Goal: Information Seeking & Learning: Learn about a topic

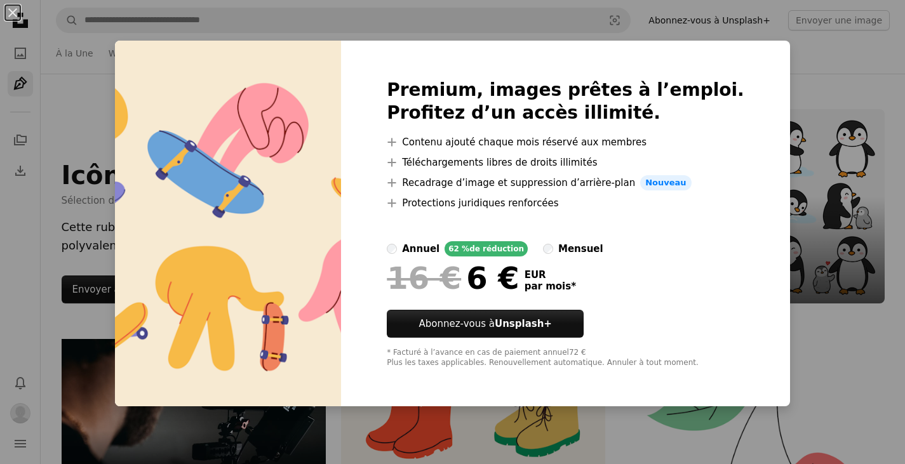
scroll to position [4365, 0]
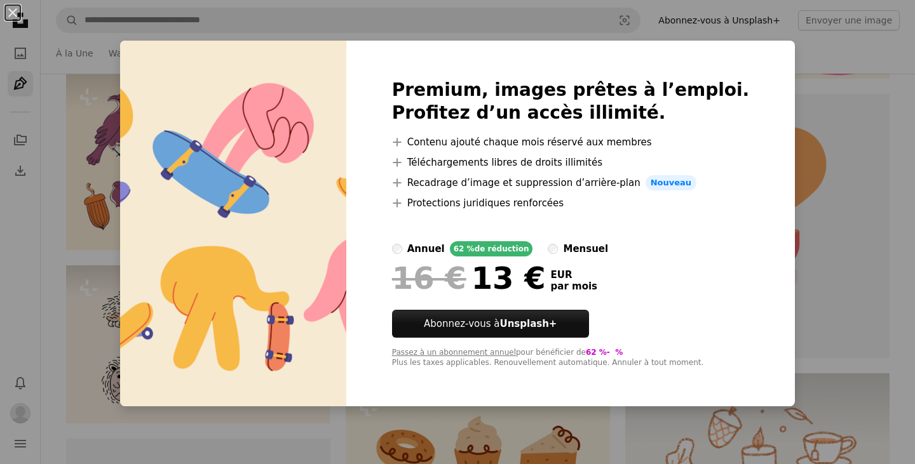
click at [793, 321] on div "An X shape Premium, images prêtes à l’emploi. Profitez d’un accès illimité. A p…" at bounding box center [457, 232] width 915 height 464
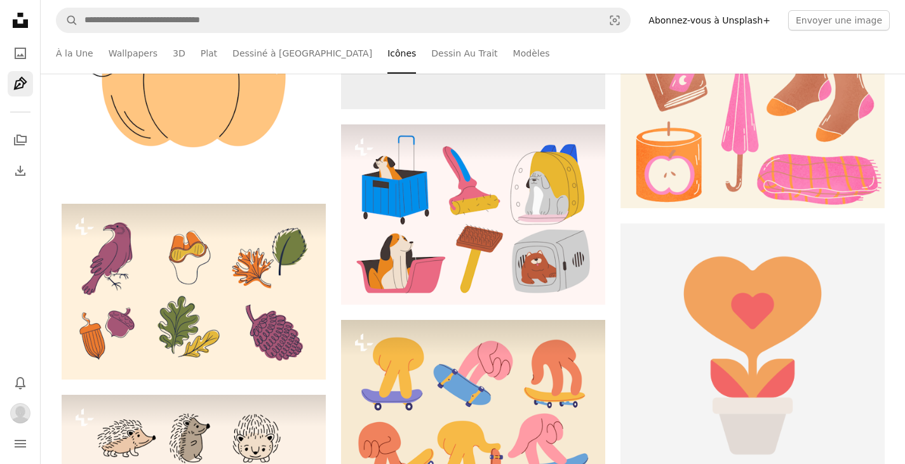
scroll to position [4132, 0]
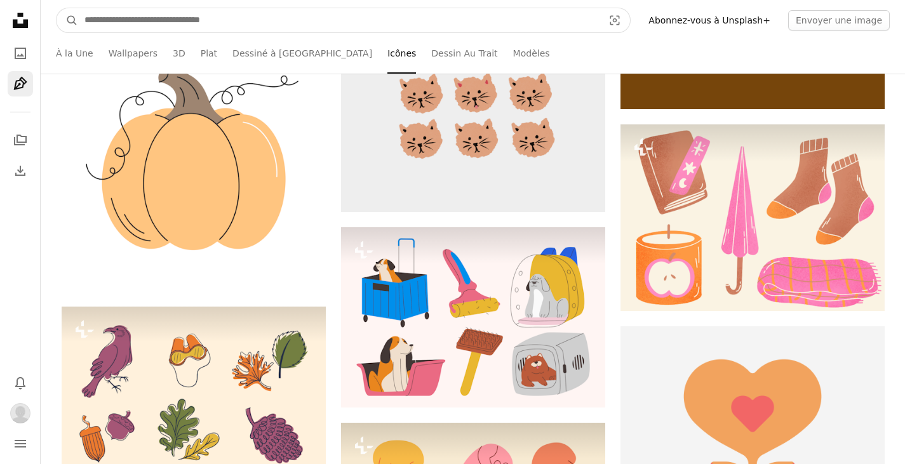
click at [120, 22] on input "Rechercher des visuels sur tout le site" at bounding box center [339, 20] width 522 height 24
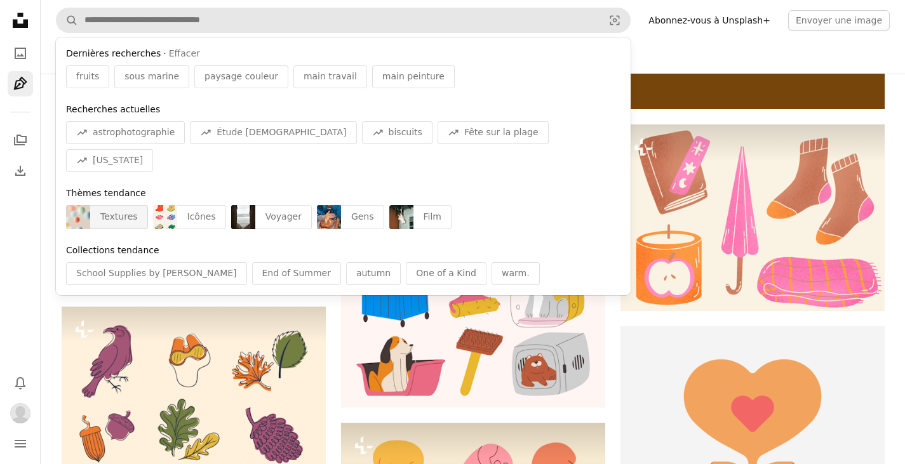
click at [113, 205] on div "Textures" at bounding box center [119, 217] width 58 height 24
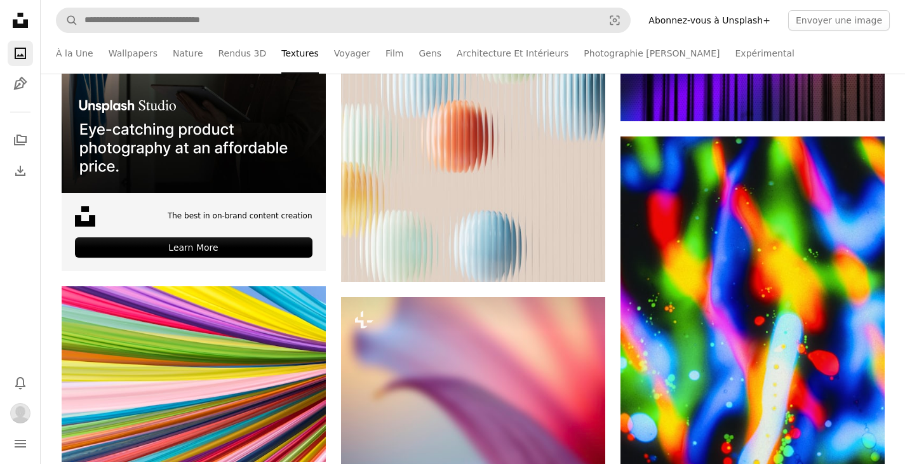
scroll to position [438, 0]
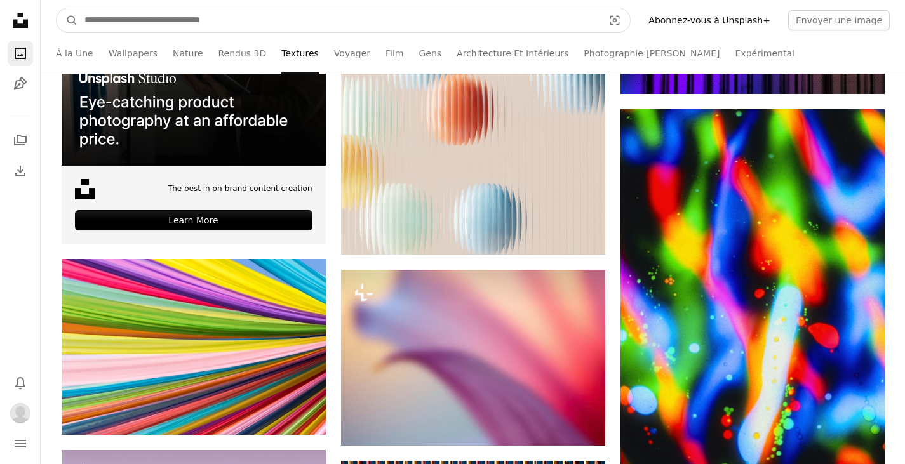
click at [109, 22] on input "Rechercher des visuels sur tout le site" at bounding box center [339, 20] width 522 height 24
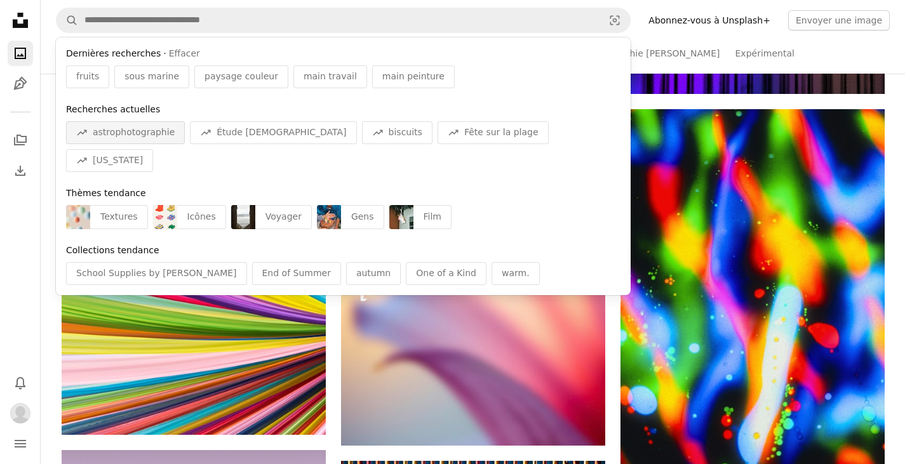
click at [145, 139] on span "astrophotographie" at bounding box center [134, 132] width 82 height 13
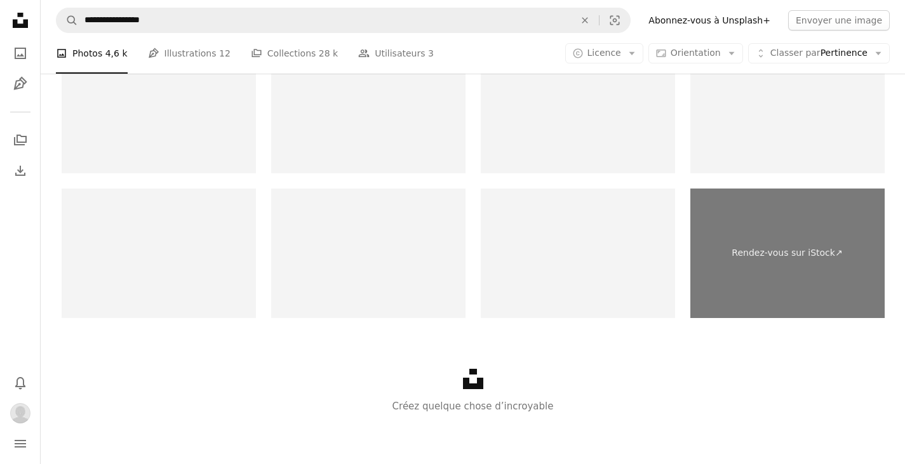
scroll to position [568, 0]
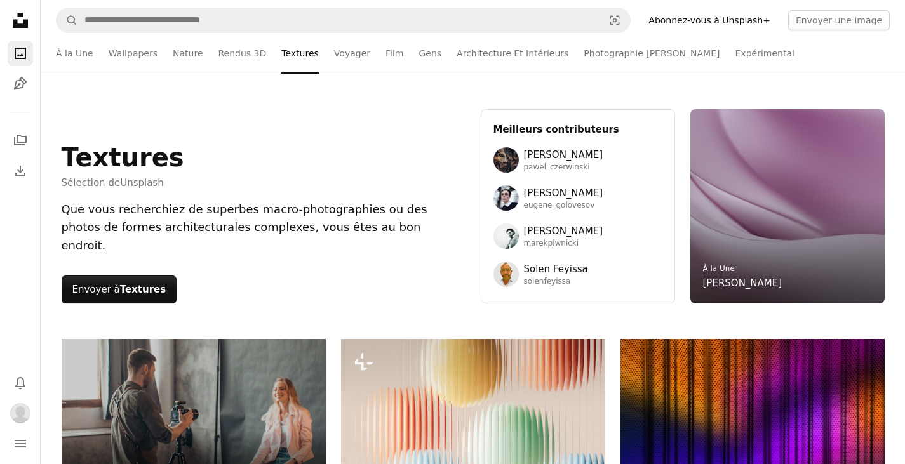
drag, startPoint x: 106, startPoint y: 76, endPoint x: 417, endPoint y: 155, distance: 320.7
click at [417, 155] on div "Textures Sélection de Unsplash Que vous recherchiez de superbes macro-photograp…" at bounding box center [264, 206] width 404 height 194
click at [736, 57] on link "Expérimental" at bounding box center [765, 53] width 59 height 41
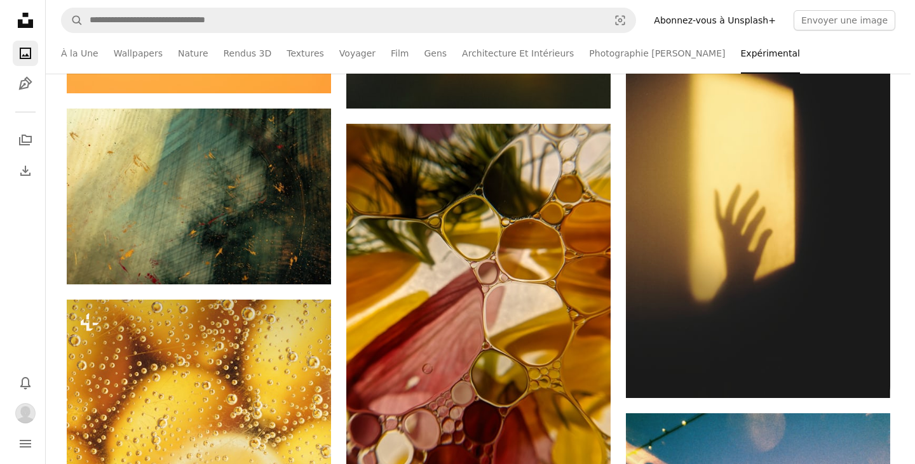
scroll to position [4838, 0]
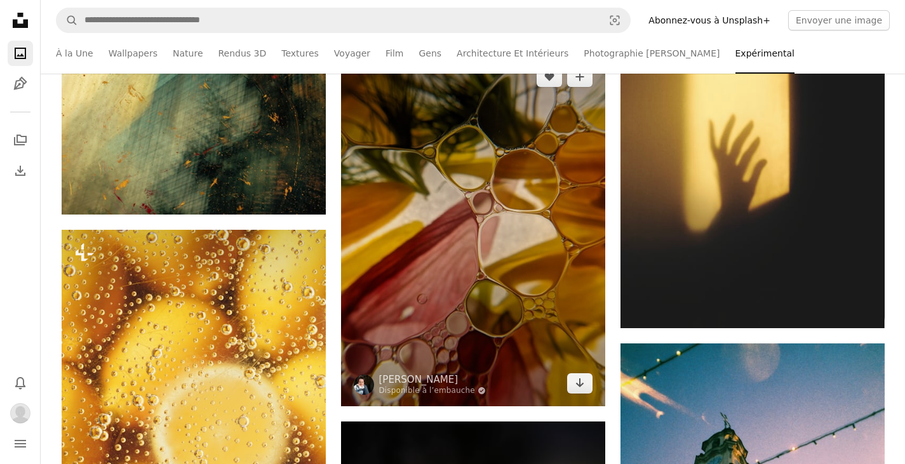
click at [473, 231] on img at bounding box center [473, 230] width 264 height 353
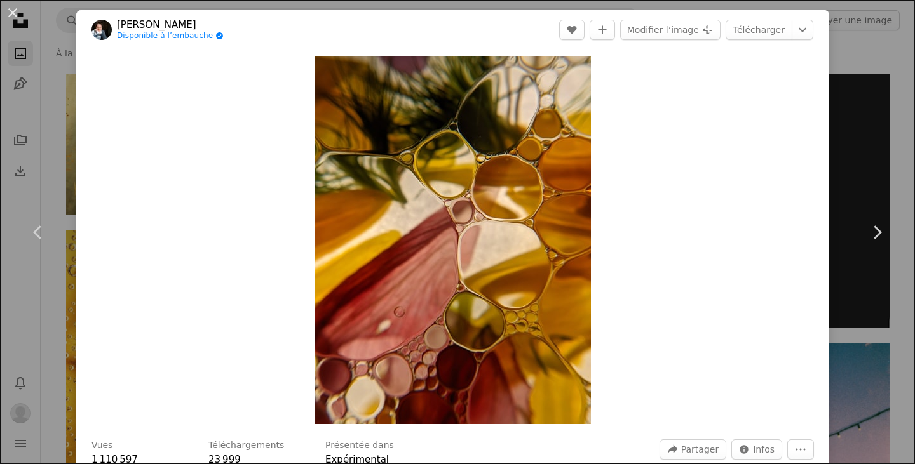
click at [128, 18] on link "[PERSON_NAME]" at bounding box center [170, 24] width 107 height 13
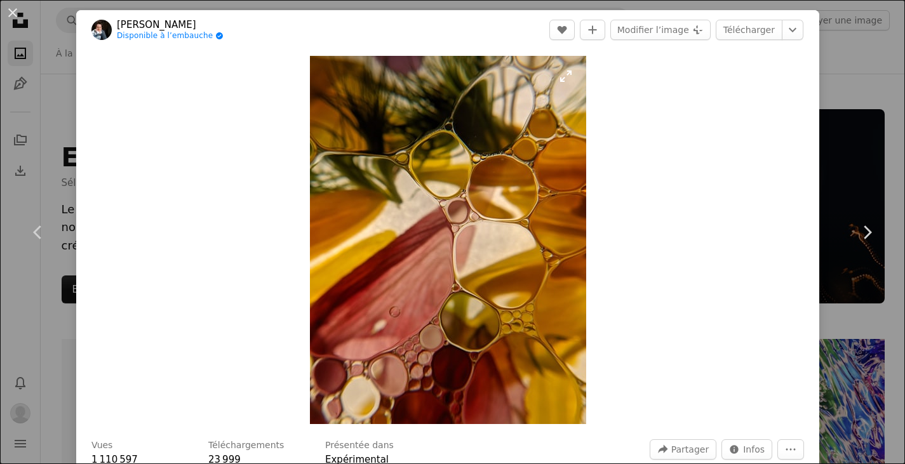
scroll to position [4838, 0]
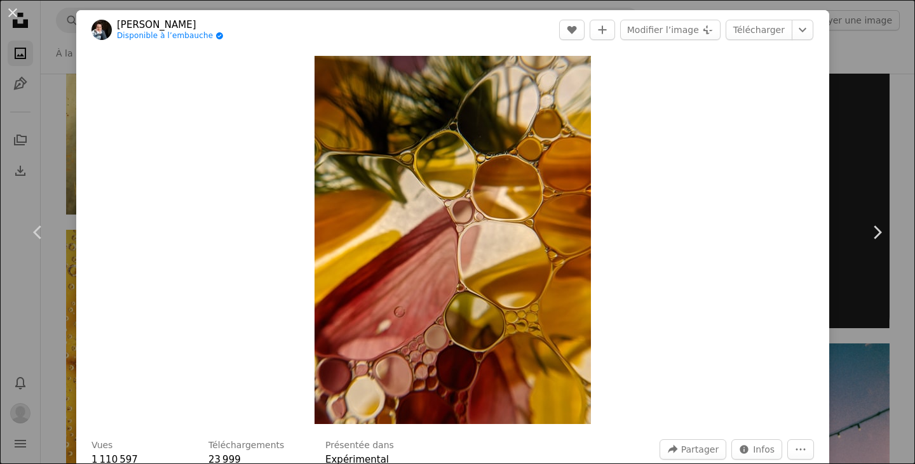
click at [867, 155] on div "An X shape Chevron left Chevron right [PERSON_NAME] Disponible à l’embauche A c…" at bounding box center [457, 232] width 915 height 464
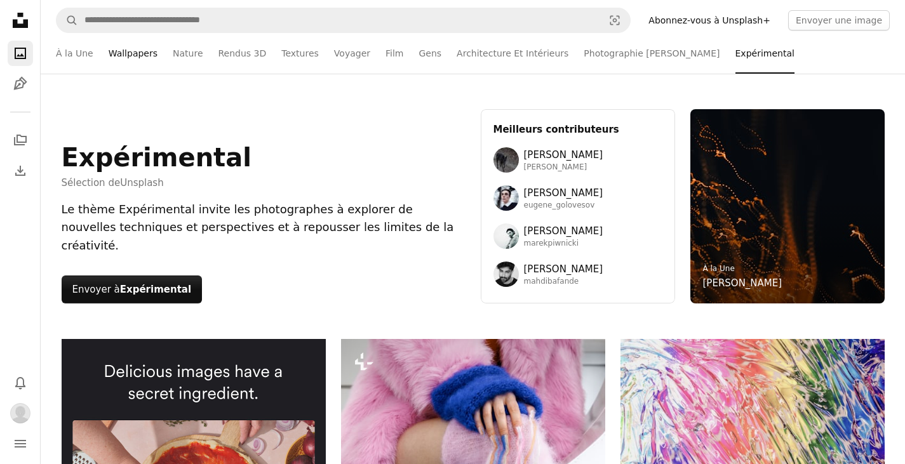
click at [116, 56] on link "Wallpapers" at bounding box center [133, 53] width 49 height 41
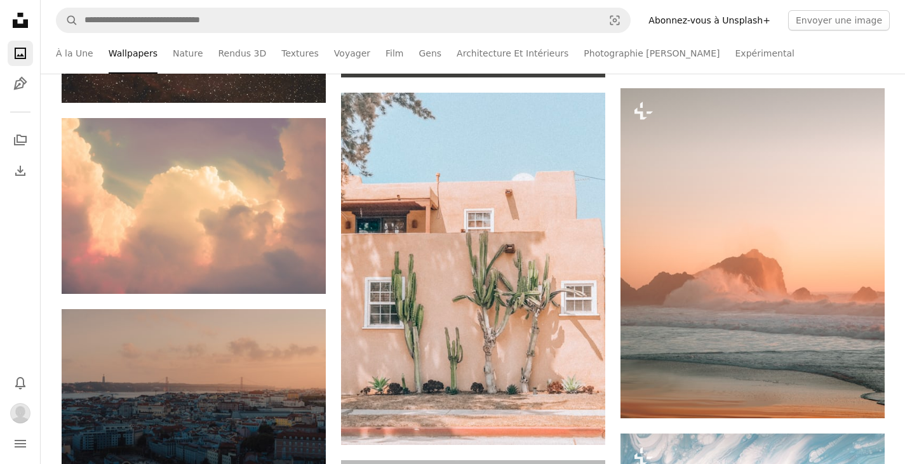
scroll to position [7904, 0]
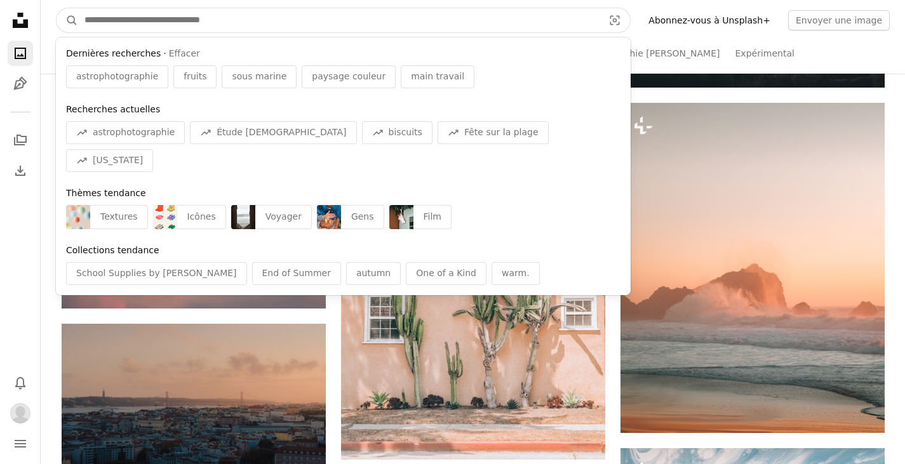
click at [86, 18] on input "Rechercher des visuels sur tout le site" at bounding box center [339, 20] width 522 height 24
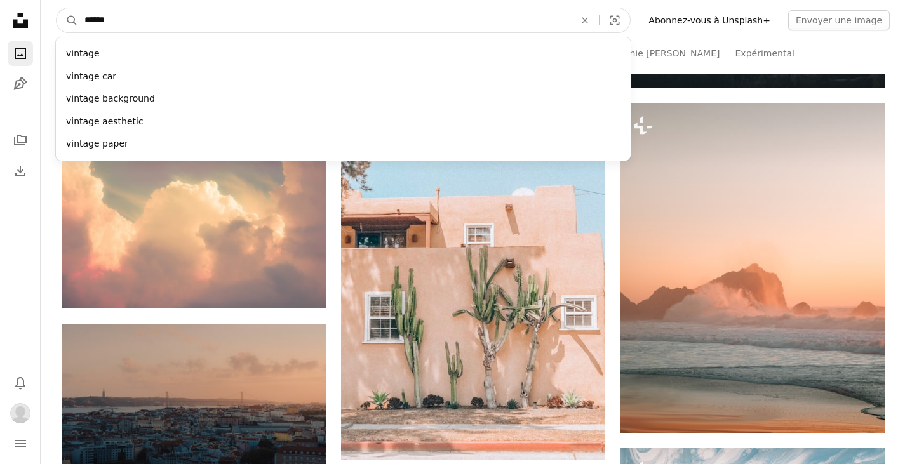
type input "*******"
click button "A magnifying glass" at bounding box center [68, 20] width 22 height 24
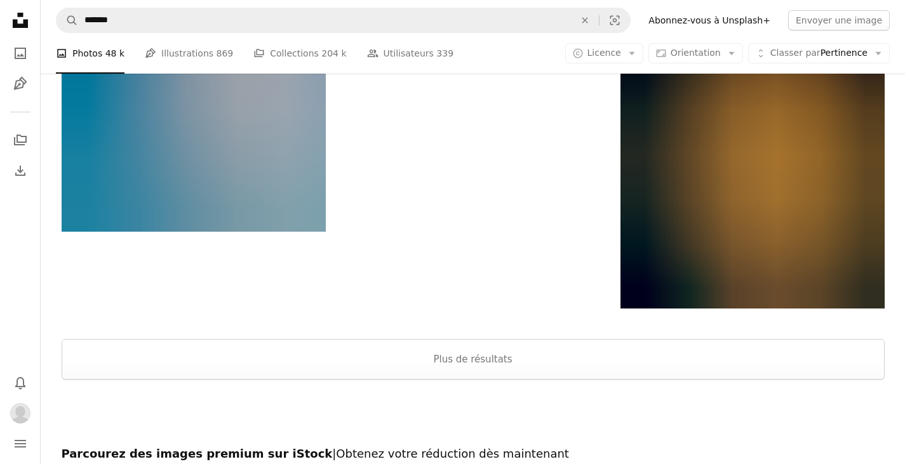
scroll to position [2396, 0]
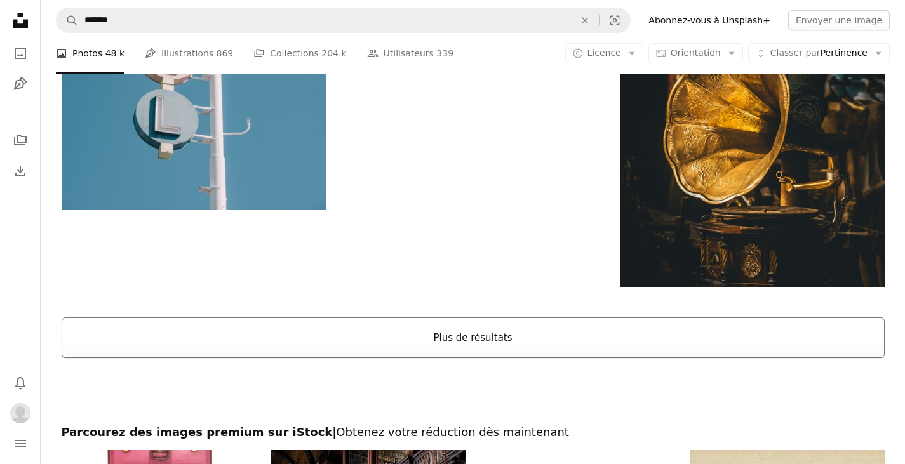
click at [479, 342] on button "Plus de résultats" at bounding box center [473, 338] width 823 height 41
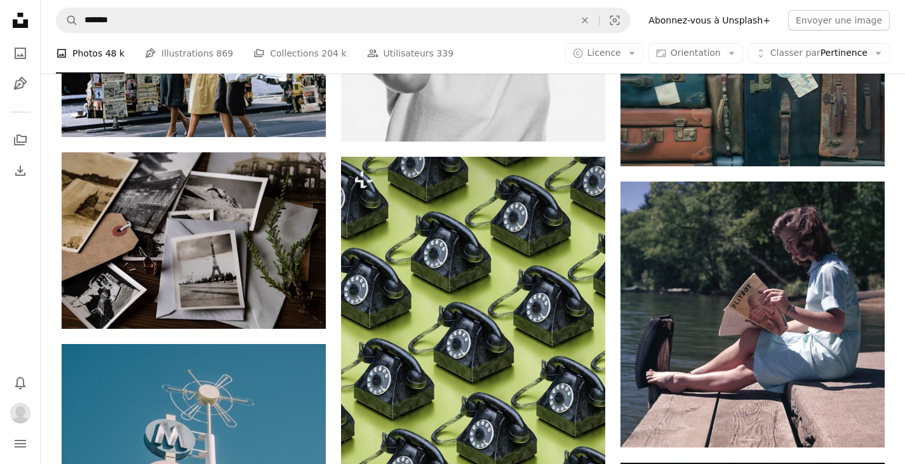
scroll to position [1860, 0]
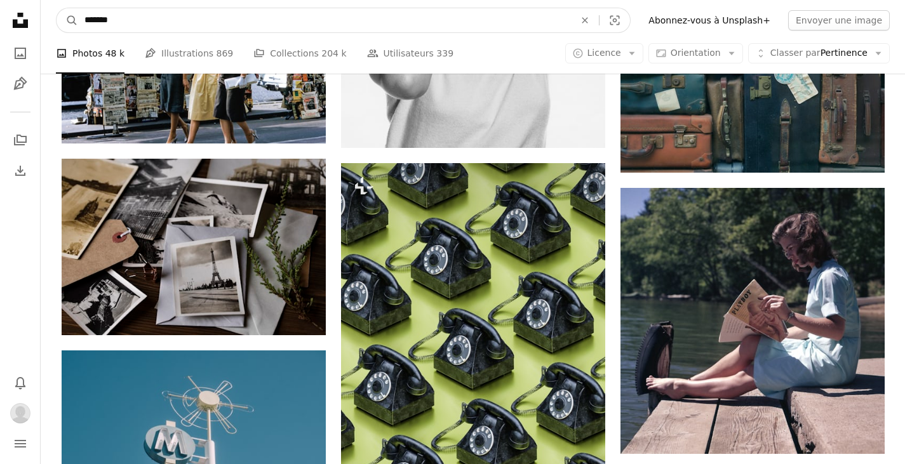
click at [142, 13] on input "*******" at bounding box center [324, 20] width 493 height 24
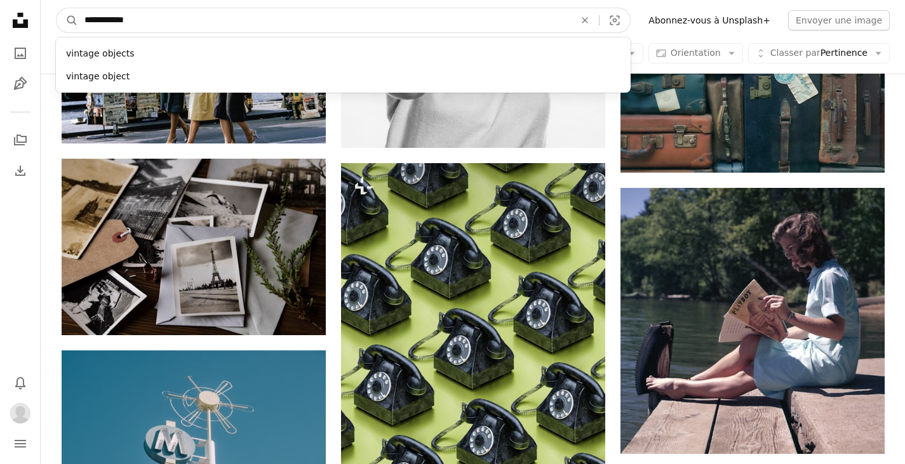
type input "**********"
click button "A magnifying glass" at bounding box center [68, 20] width 22 height 24
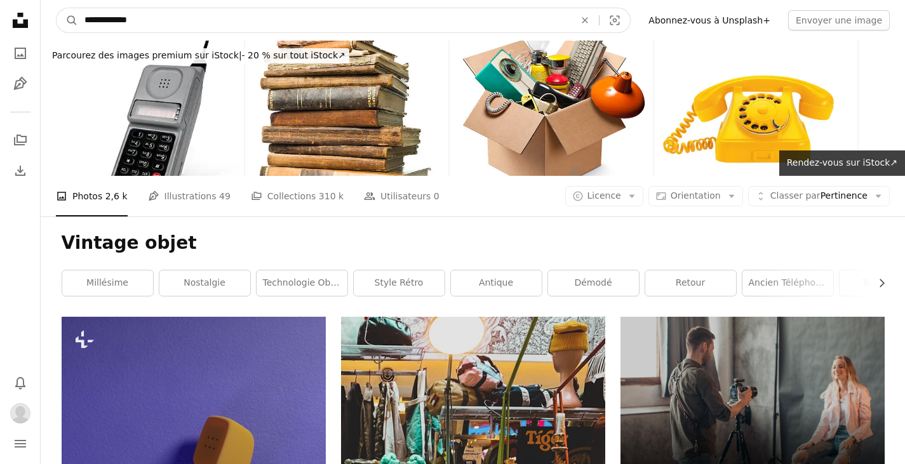
drag, startPoint x: 151, startPoint y: 20, endPoint x: 114, endPoint y: 27, distance: 37.6
click at [114, 27] on input "**********" at bounding box center [324, 20] width 493 height 24
type input "*******"
click at [57, 8] on button "A magnifying glass" at bounding box center [68, 20] width 22 height 24
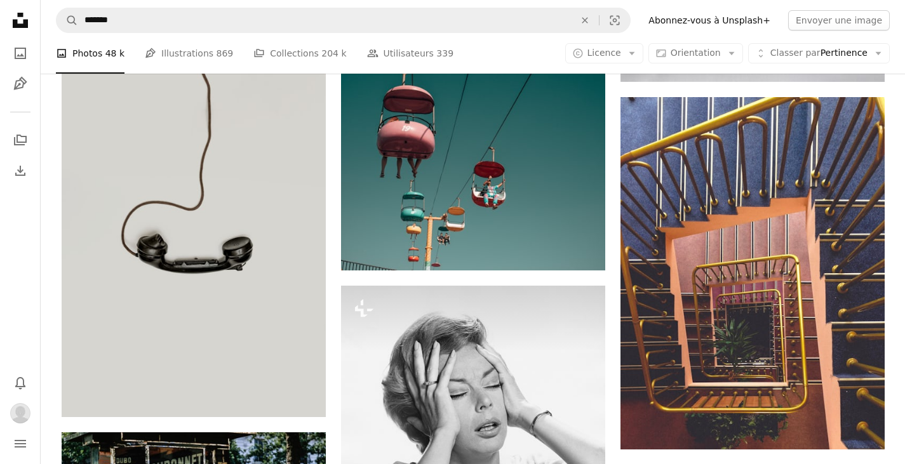
scroll to position [1354, 0]
